Goal: Navigation & Orientation: Go to known website

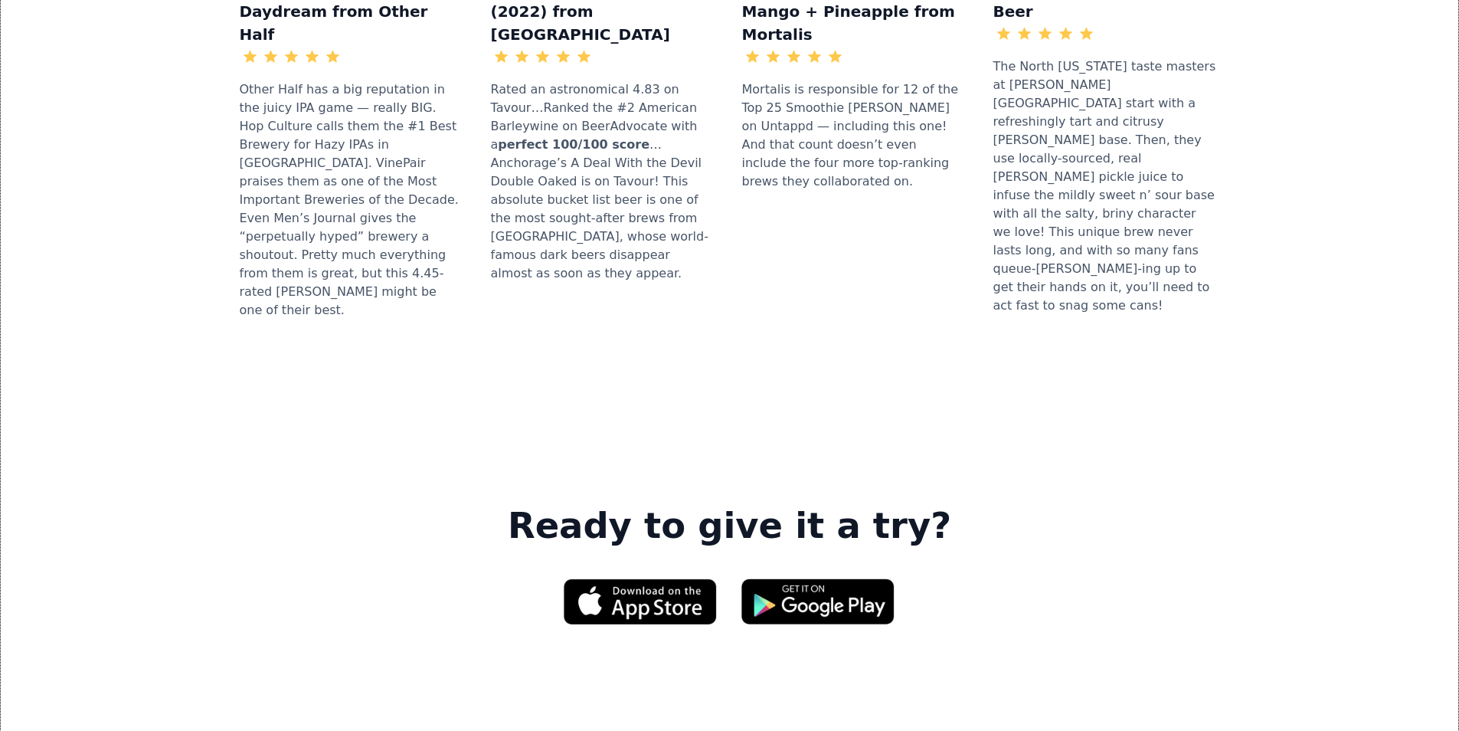
scroll to position [1992, 0]
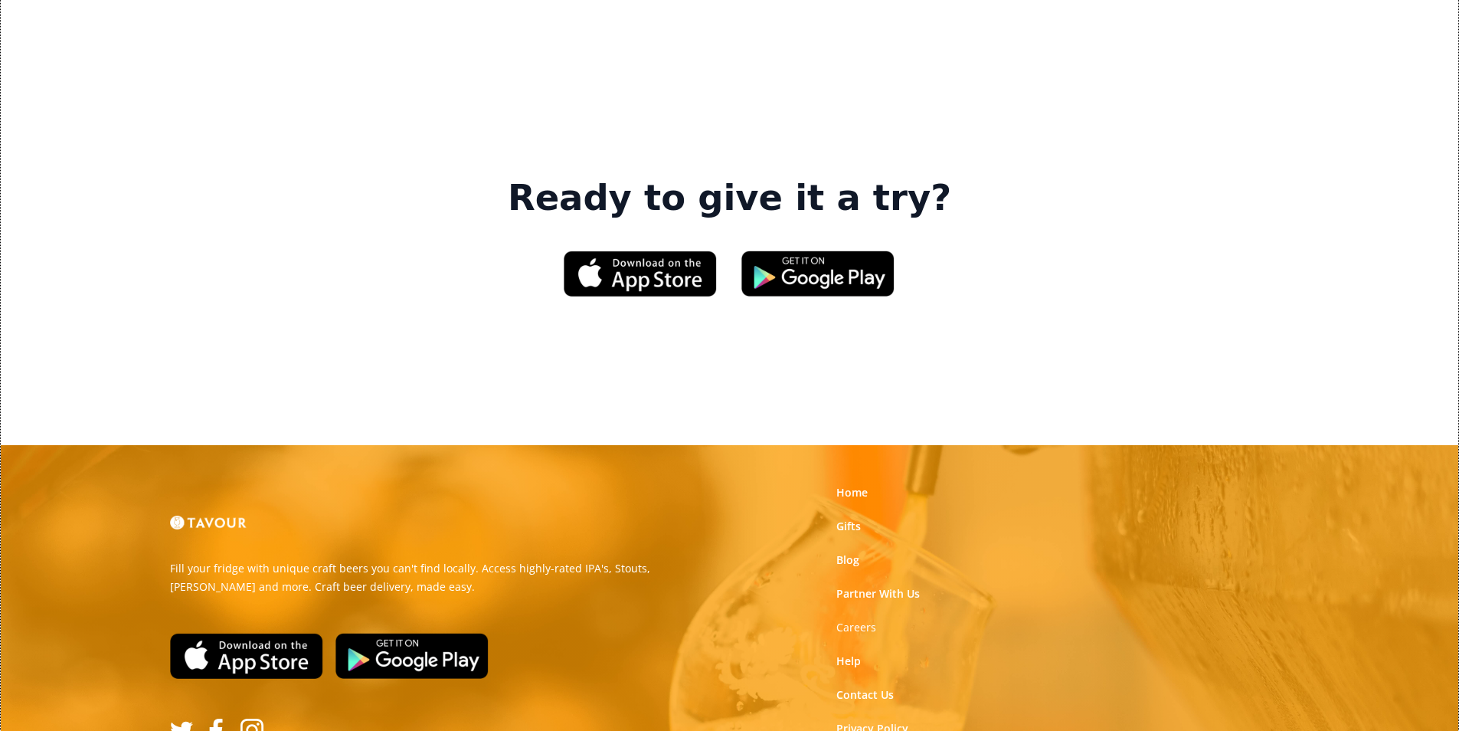
scroll to position [2318, 0]
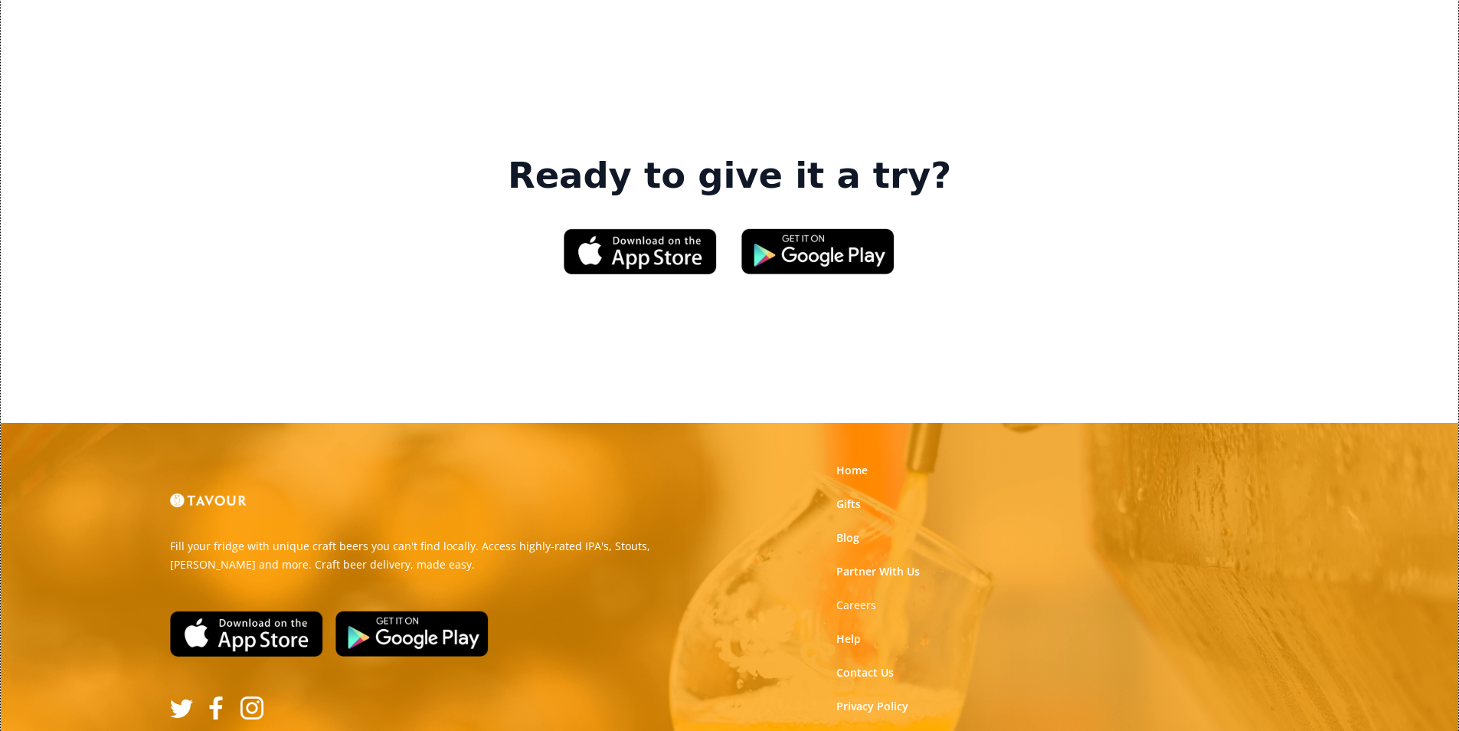
click at [846, 463] on link "Home" at bounding box center [852, 470] width 31 height 15
click at [851, 463] on link "Home" at bounding box center [852, 470] width 31 height 15
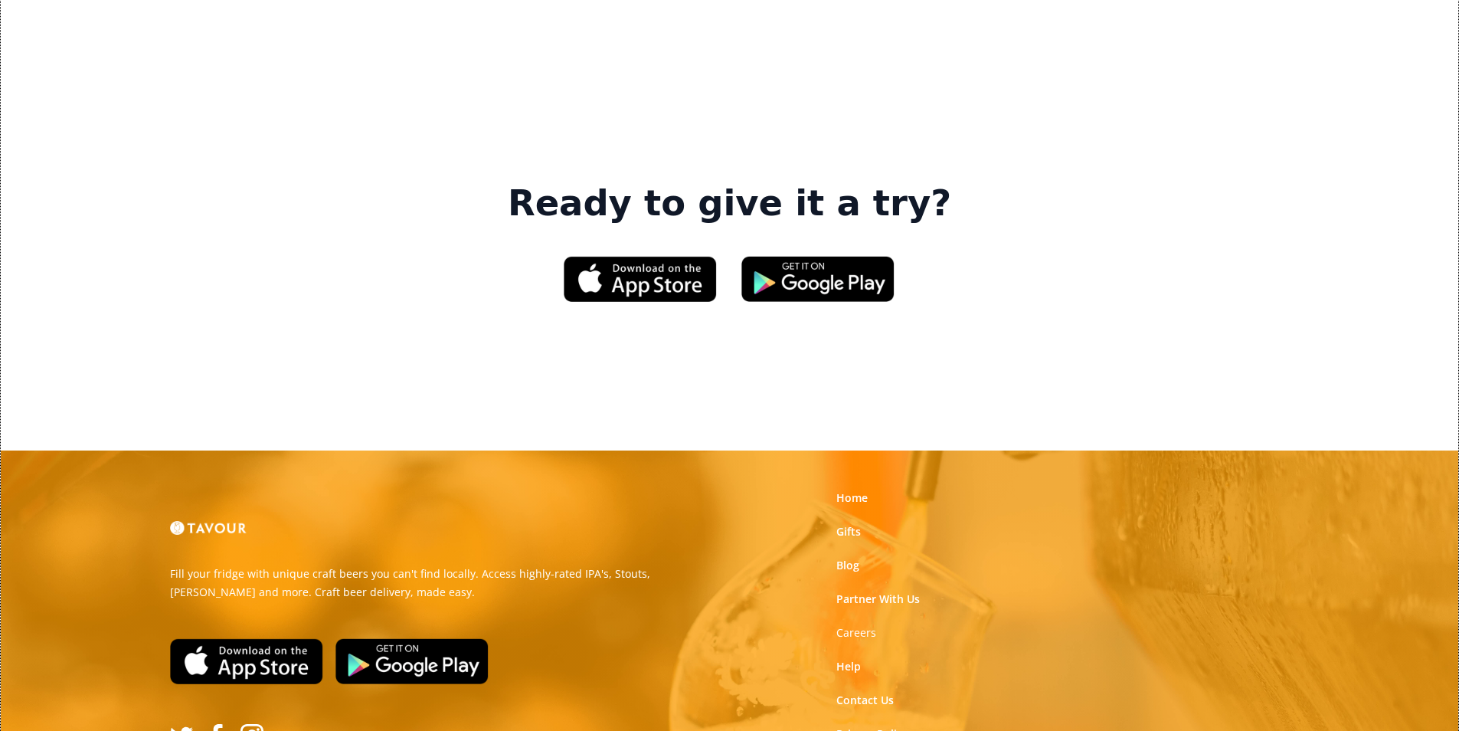
scroll to position [2318, 0]
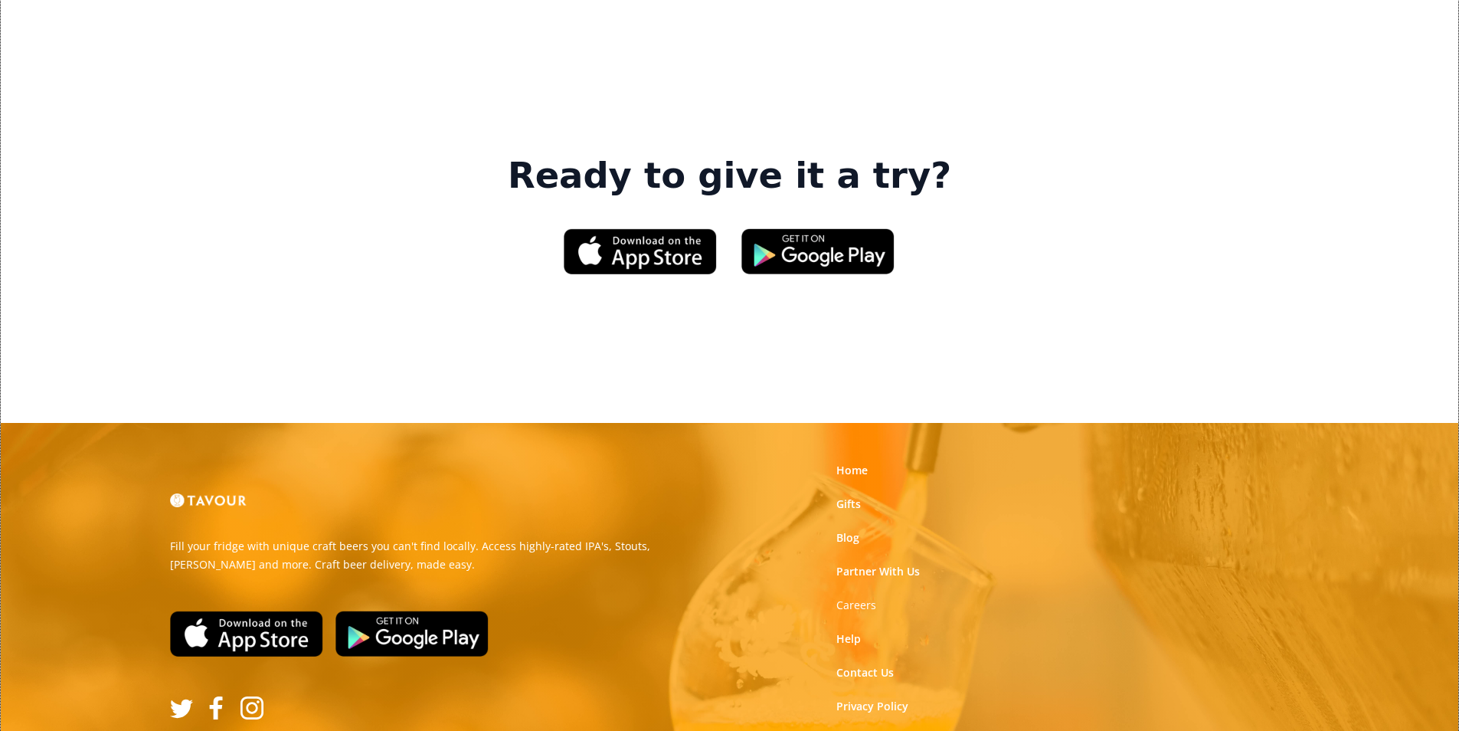
drag, startPoint x: 853, startPoint y: 490, endPoint x: 888, endPoint y: 439, distance: 61.2
click at [853, 699] on link "Privacy Policy" at bounding box center [873, 706] width 72 height 15
